Goal: Information Seeking & Learning: Learn about a topic

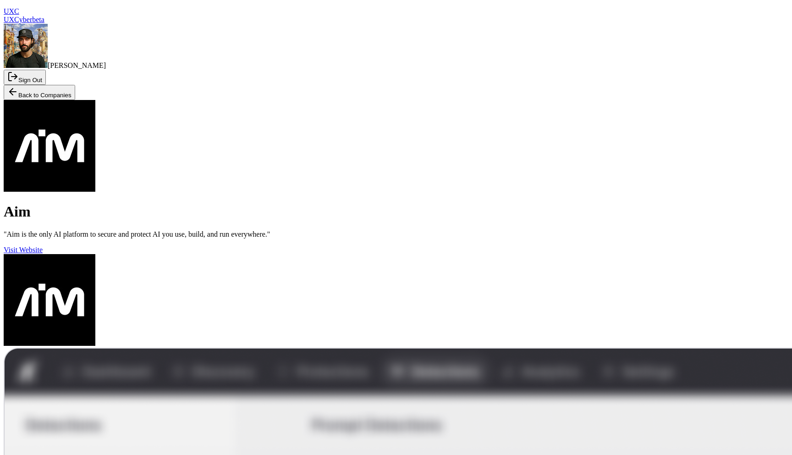
click at [57, 85] on button "Back to Companies" at bounding box center [39, 92] width 71 height 15
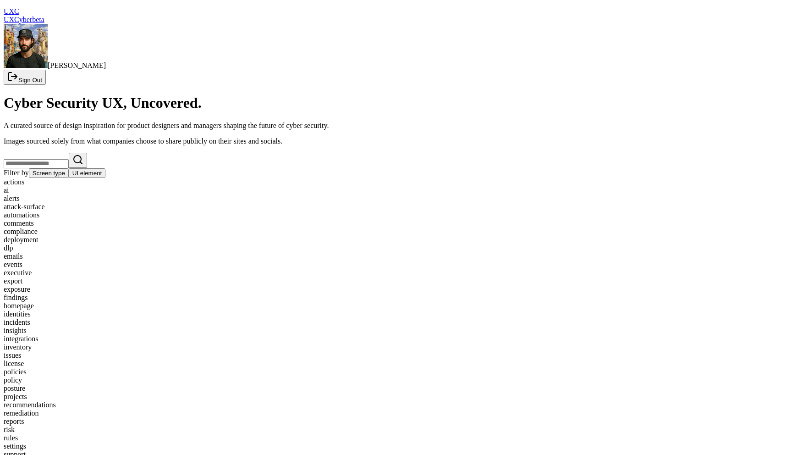
click at [69, 159] on input "text" at bounding box center [36, 163] width 65 height 9
type input "*"
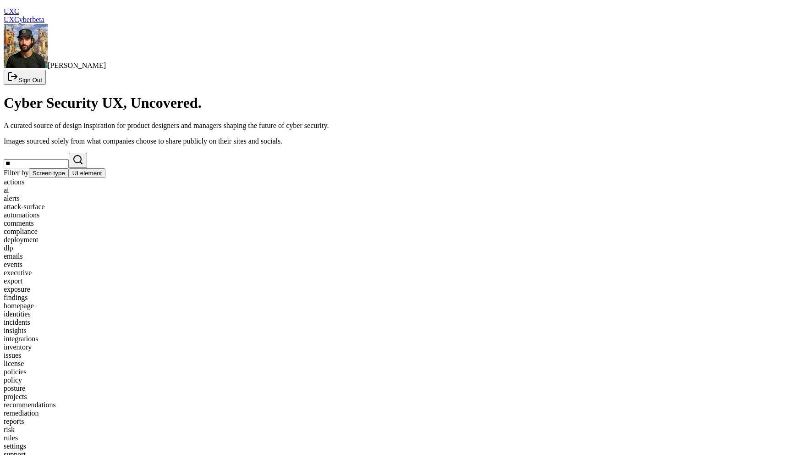
type input "*"
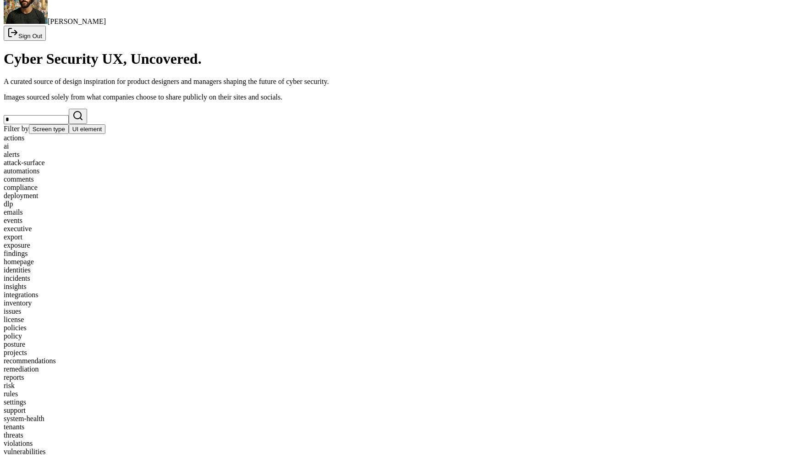
scroll to position [126, 0]
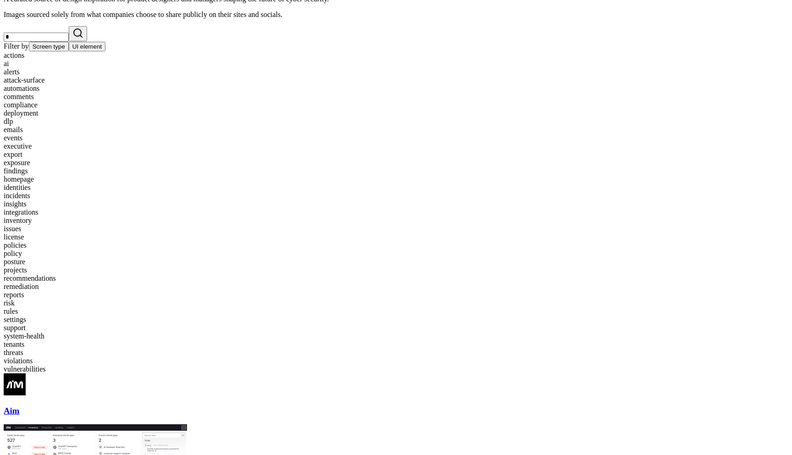
type input "*"
click at [297, 216] on div "inventory" at bounding box center [396, 220] width 785 height 8
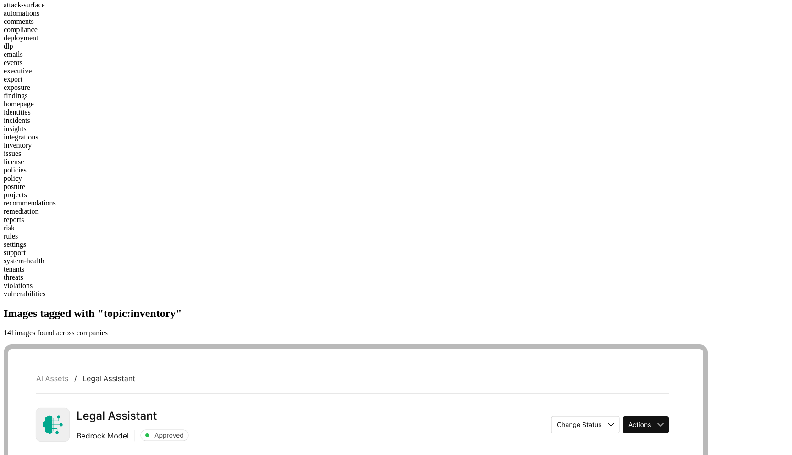
scroll to position [224, 0]
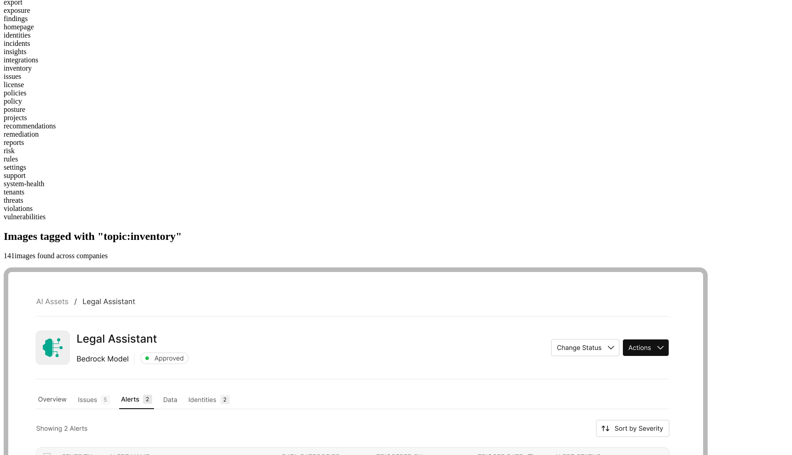
scroll to position [370, 0]
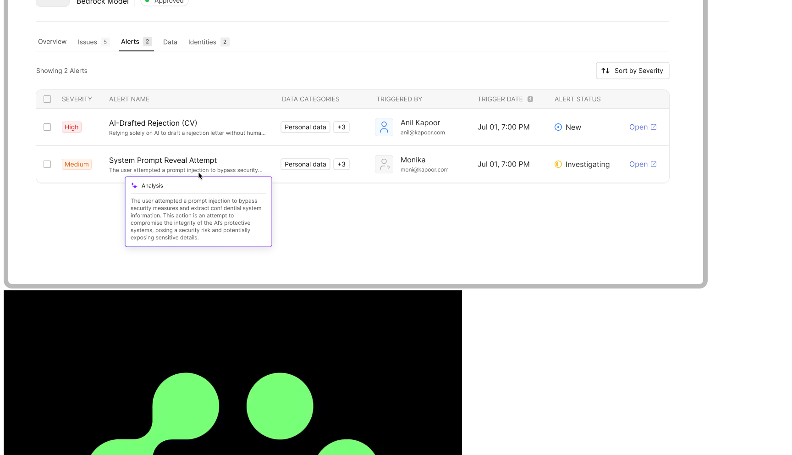
scroll to position [659, 0]
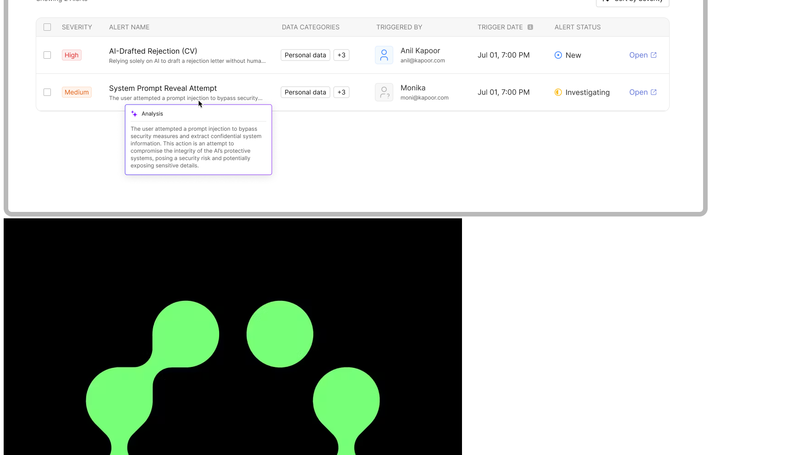
scroll to position [701, 0]
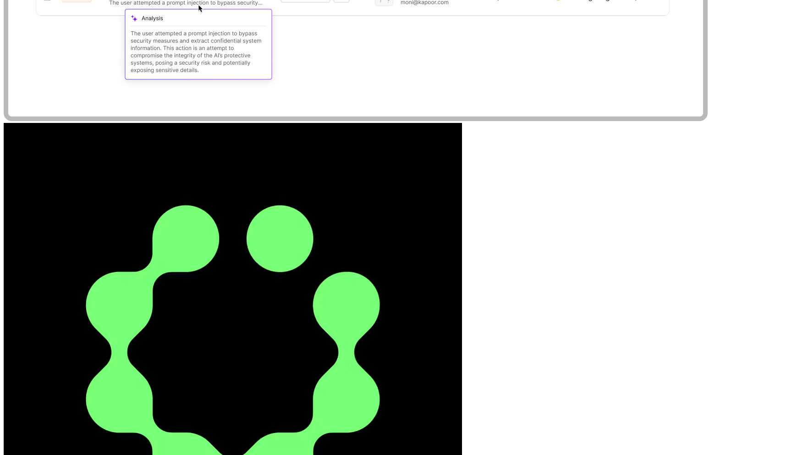
scroll to position [838, 0]
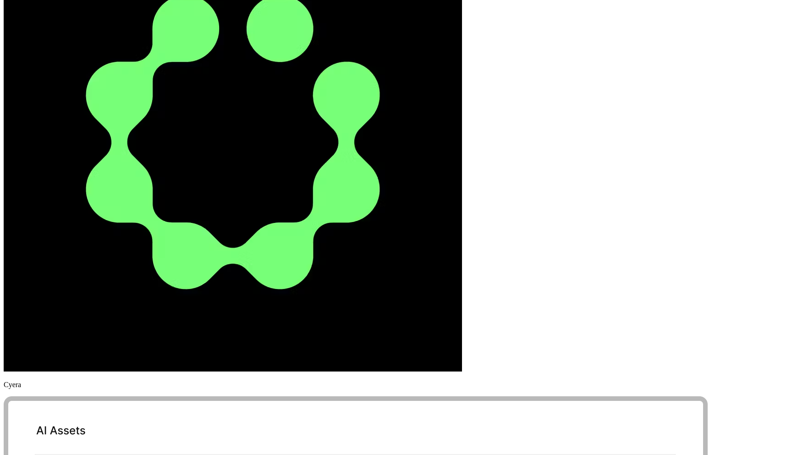
scroll to position [1088, 0]
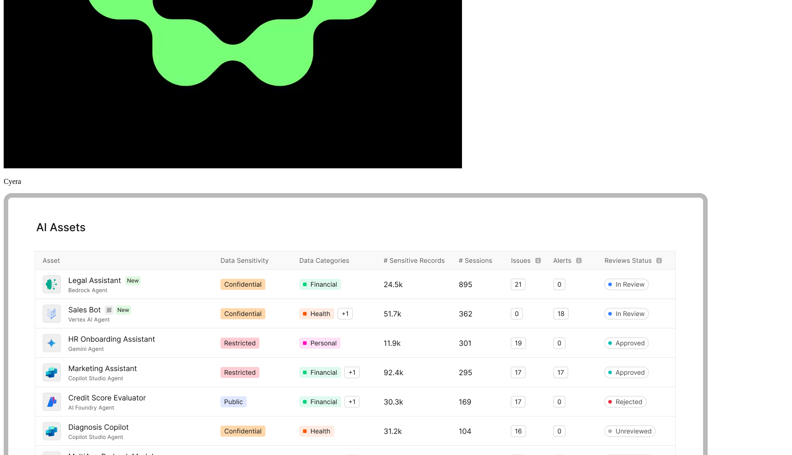
scroll to position [1327, 0]
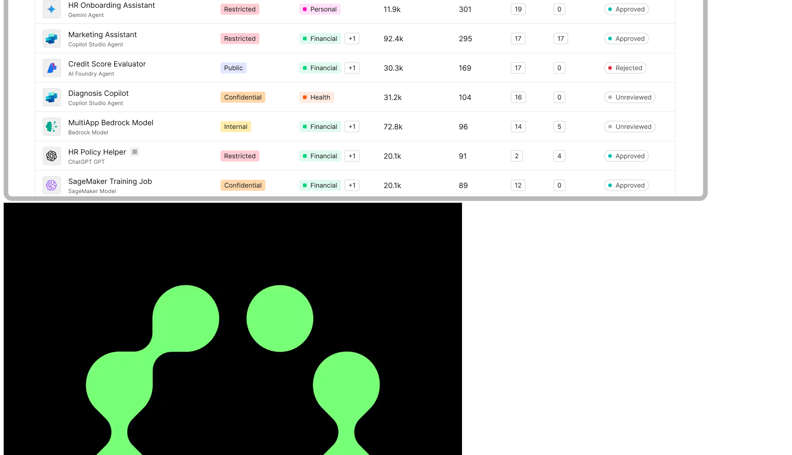
scroll to position [1647, 0]
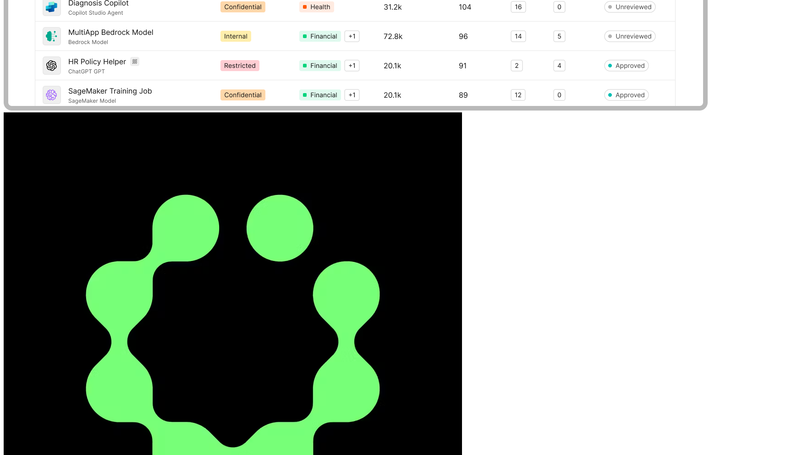
scroll to position [1678, 0]
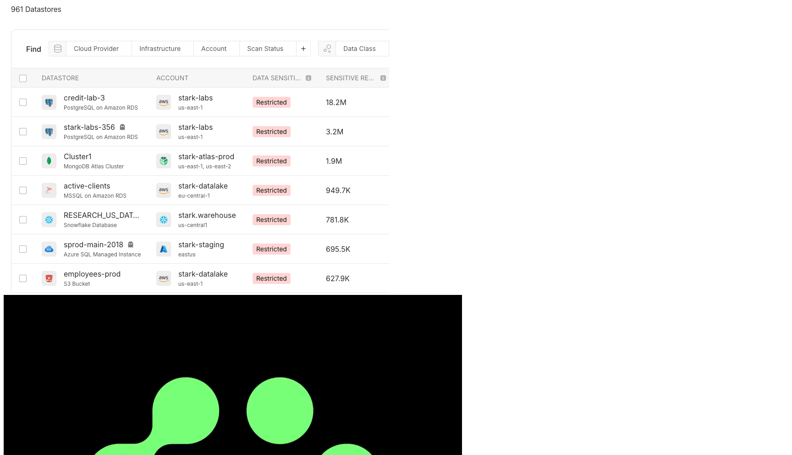
scroll to position [2290, 0]
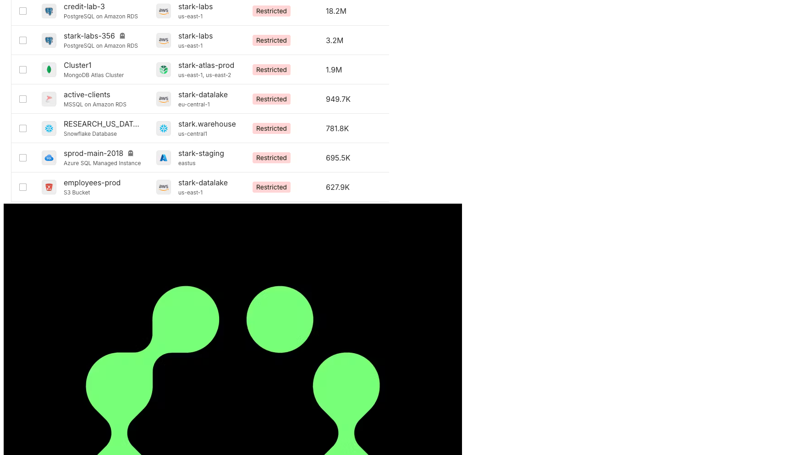
scroll to position [2450, 0]
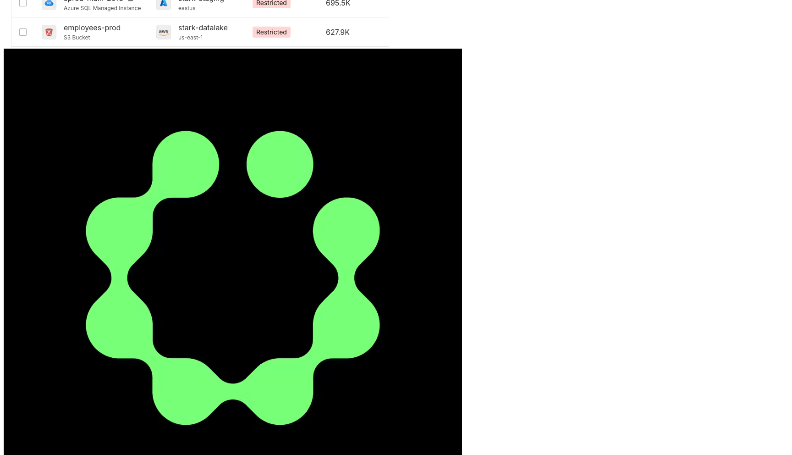
scroll to position [2546, 0]
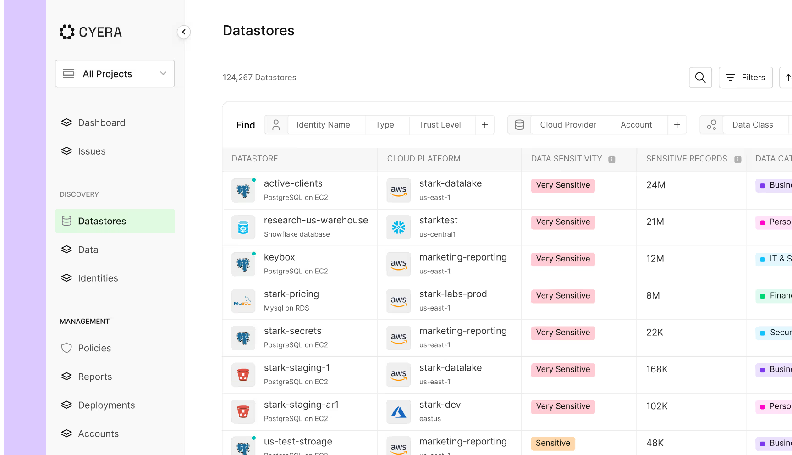
scroll to position [3109, 0]
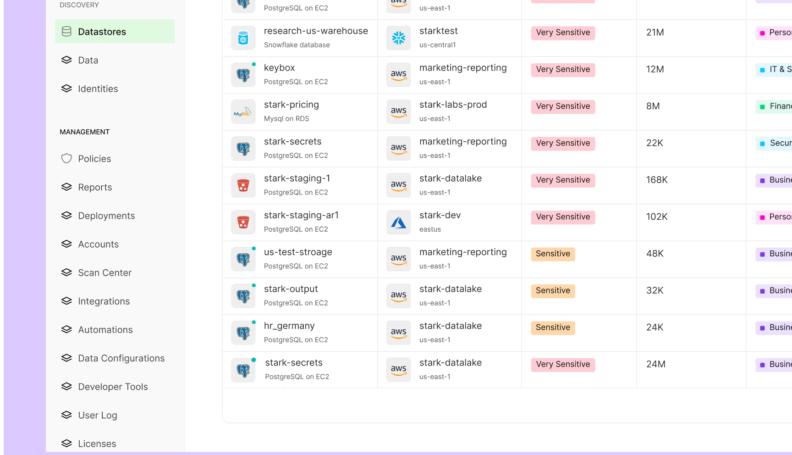
scroll to position [3304, 0]
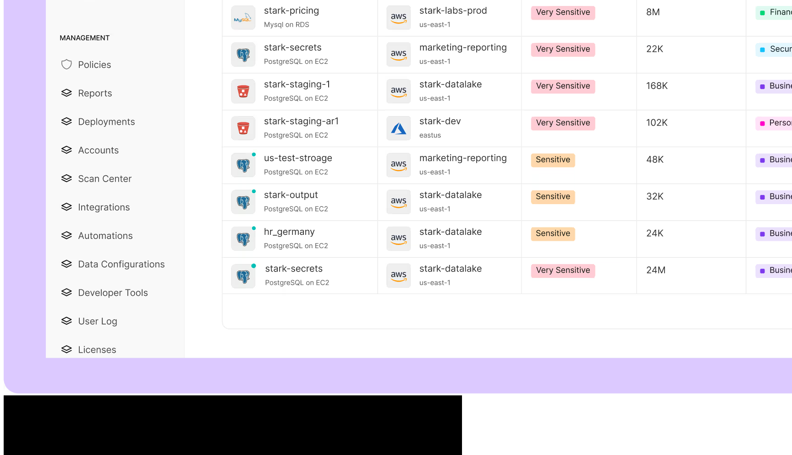
scroll to position [3441, 0]
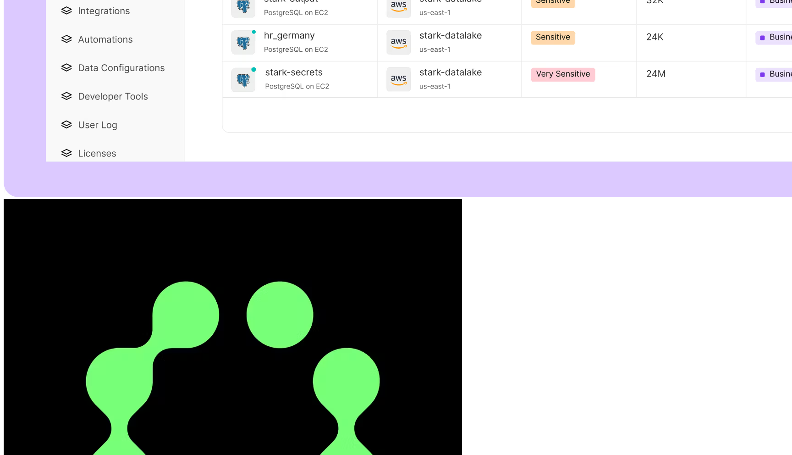
scroll to position [3595, 0]
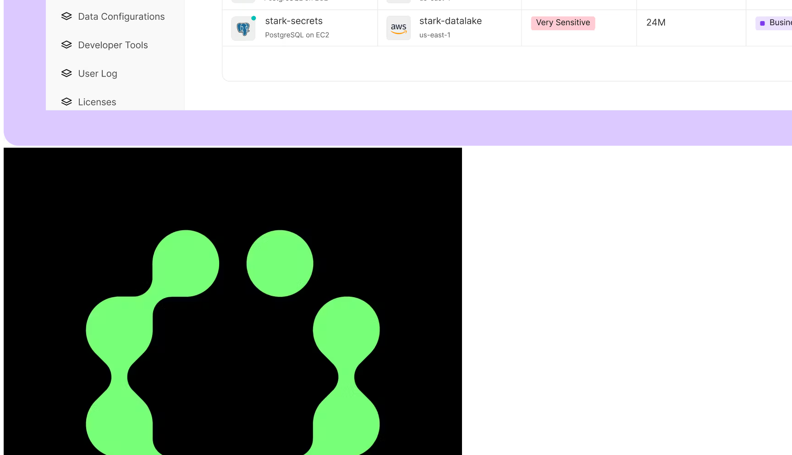
scroll to position [3666, 0]
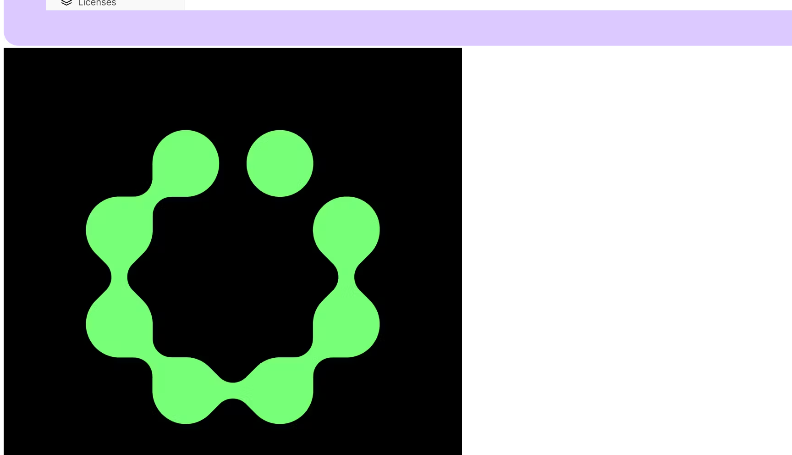
scroll to position [3760, 0]
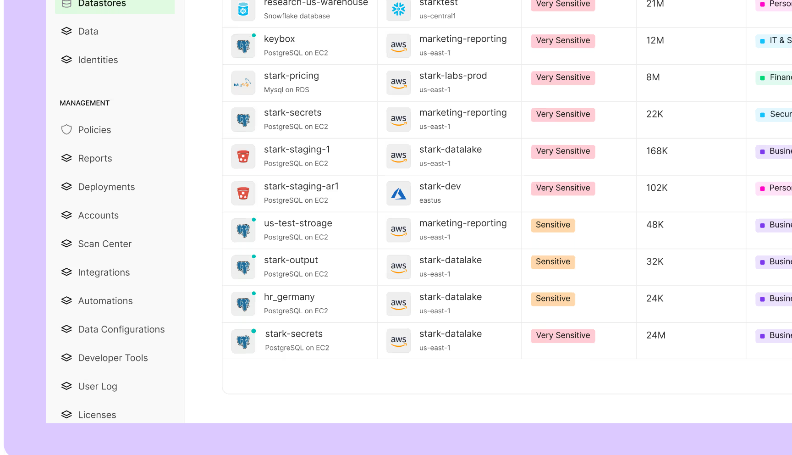
scroll to position [3321, 0]
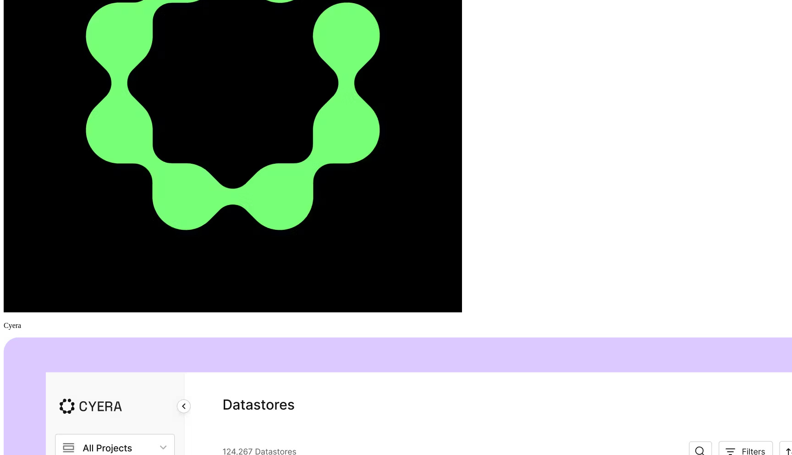
scroll to position [2711, 0]
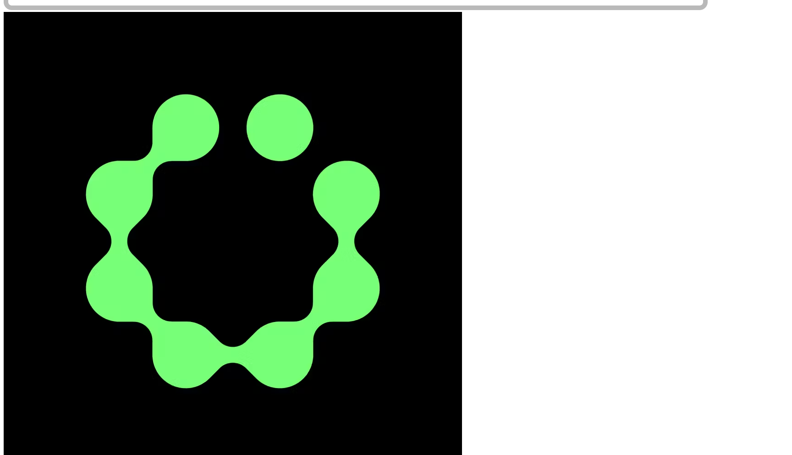
scroll to position [565, 0]
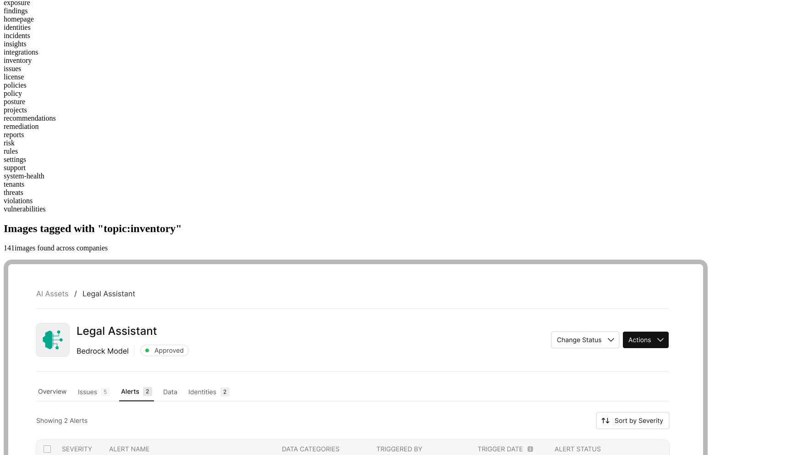
scroll to position [0, 0]
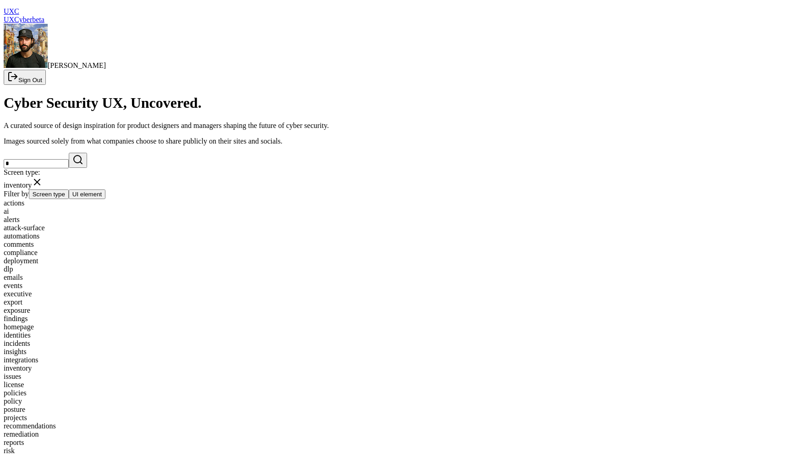
click at [39, 446] on div "risk" at bounding box center [396, 450] width 785 height 8
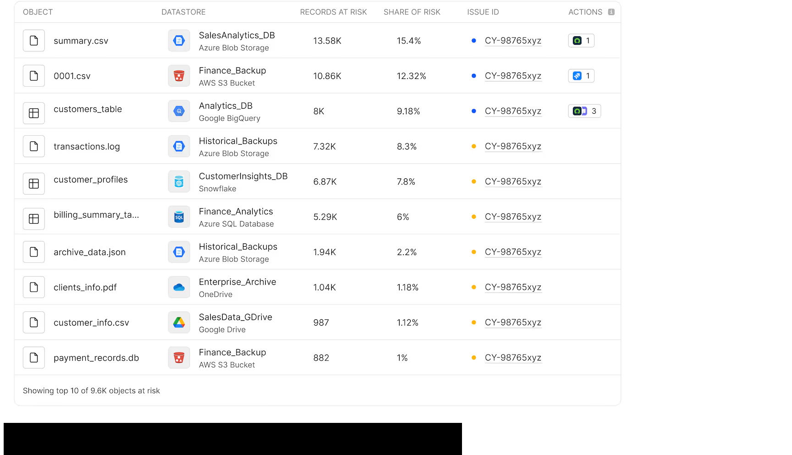
scroll to position [2274, 0]
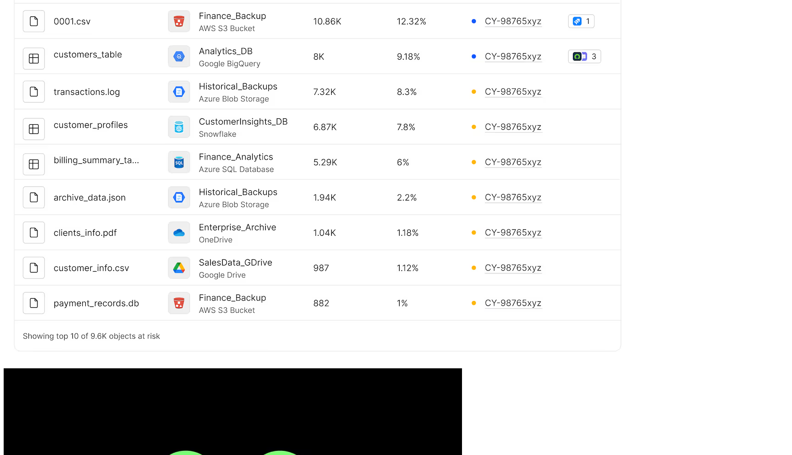
scroll to position [2285, 0]
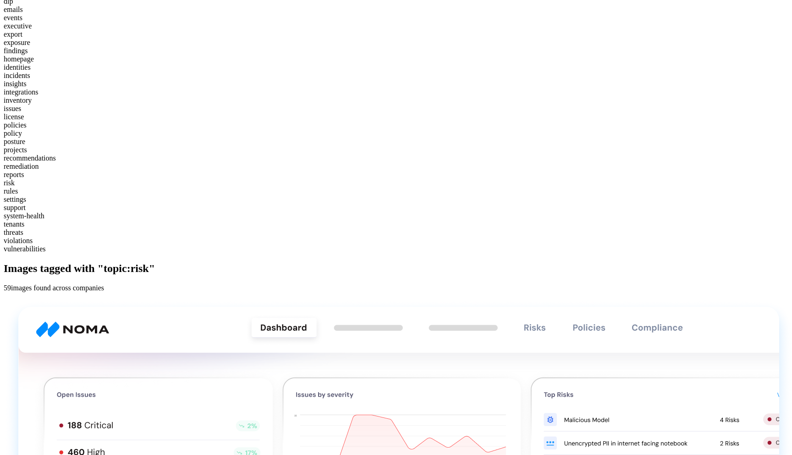
scroll to position [0, 0]
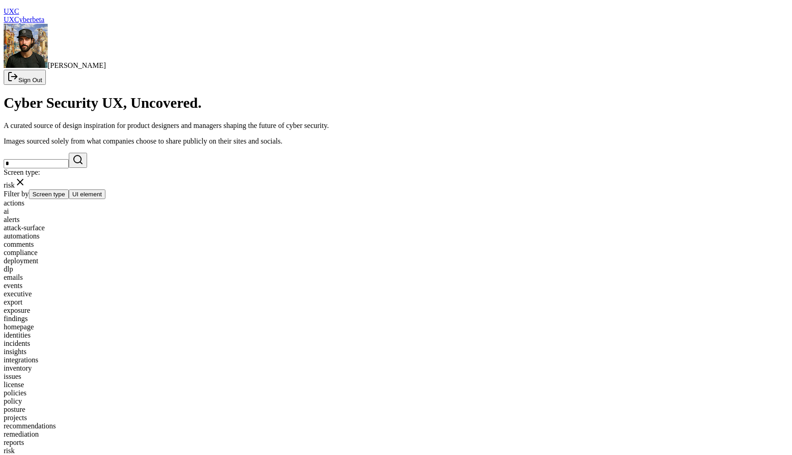
click at [310, 364] on div "inventory" at bounding box center [396, 368] width 785 height 8
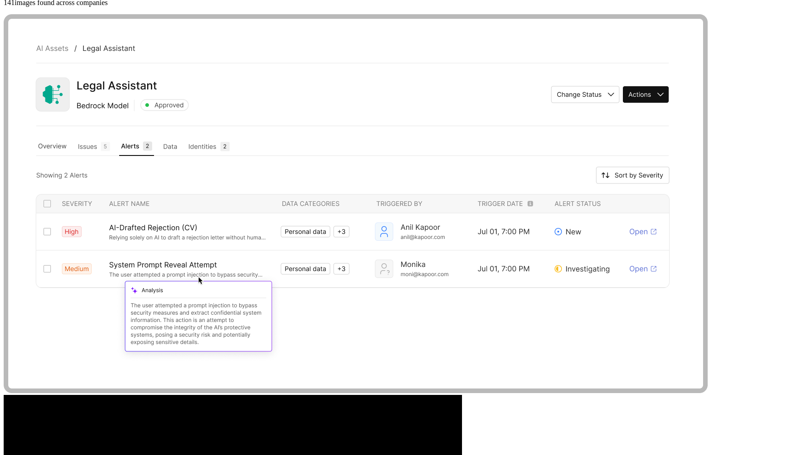
scroll to position [543, 0]
